Goal: Task Accomplishment & Management: Manage account settings

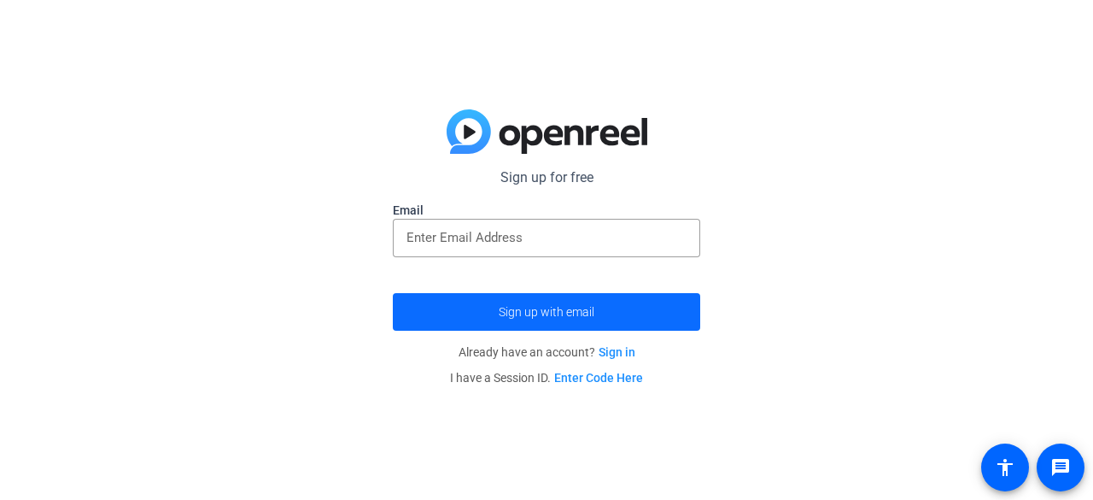
click at [532, 323] on span "submit" at bounding box center [546, 311] width 307 height 41
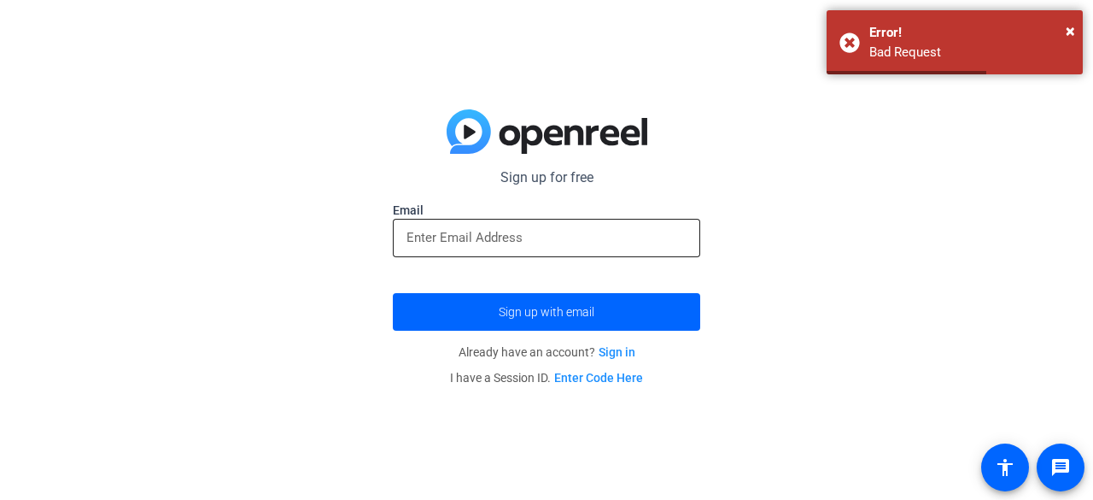
click at [488, 225] on div at bounding box center [547, 238] width 280 height 38
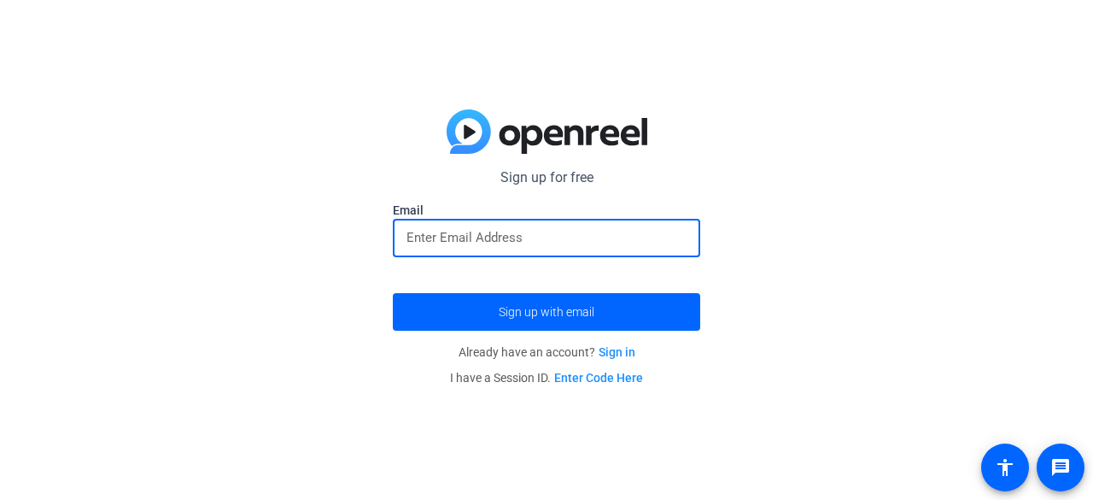
click at [429, 237] on input "email" at bounding box center [547, 237] width 280 height 20
type input "R"
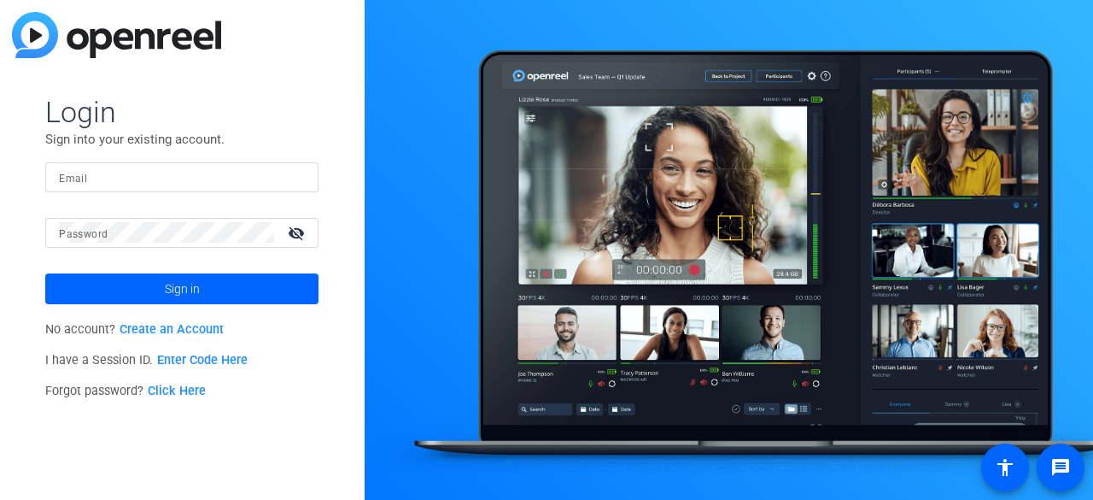
click at [171, 327] on link "Create an Account" at bounding box center [172, 329] width 104 height 15
click at [97, 182] on input "Email" at bounding box center [182, 177] width 246 height 20
type input "scryder_20@gmail.com"
click at [80, 209] on mat-form-field "Email scryder_20@gmail.com" at bounding box center [181, 190] width 273 height 56
click at [87, 233] on mat-label "Password" at bounding box center [83, 234] width 49 height 12
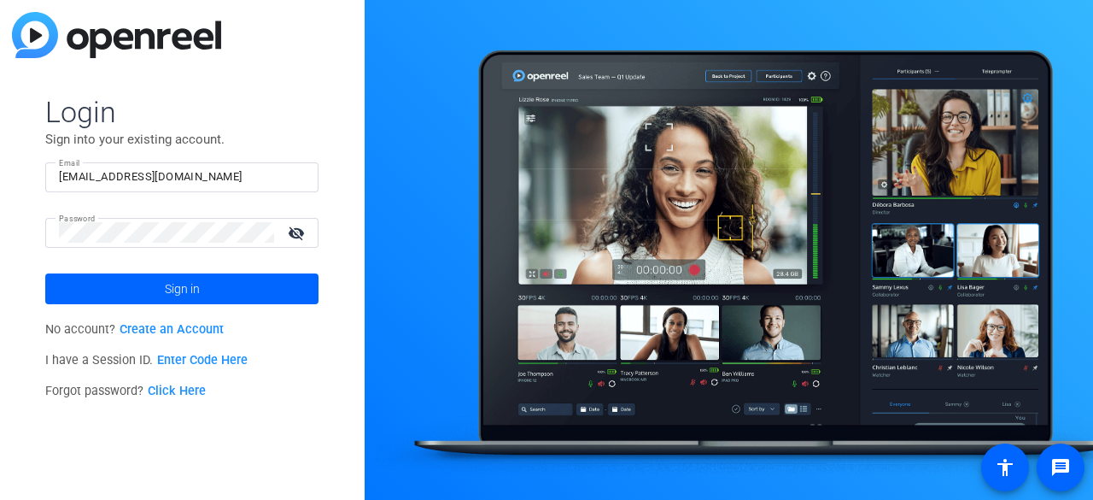
click at [295, 241] on mat-icon "visibility_off" at bounding box center [298, 232] width 41 height 25
click at [205, 287] on span at bounding box center [181, 288] width 273 height 41
click at [1062, 465] on mat-icon "message" at bounding box center [1060, 467] width 20 height 20
click at [392, 341] on div at bounding box center [729, 250] width 728 height 500
